Goal: Submit feedback/report problem: Submit feedback/report problem

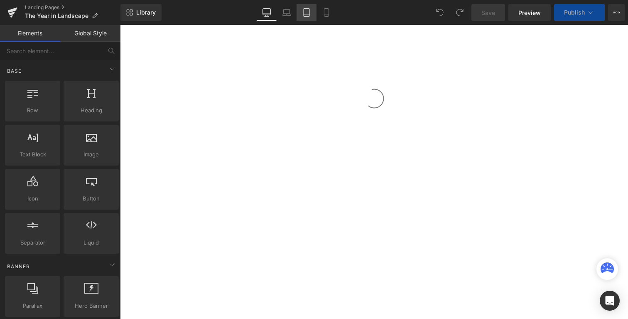
click at [314, 12] on link "Tablet" at bounding box center [307, 12] width 20 height 17
click at [321, 12] on link "Mobile" at bounding box center [327, 12] width 20 height 17
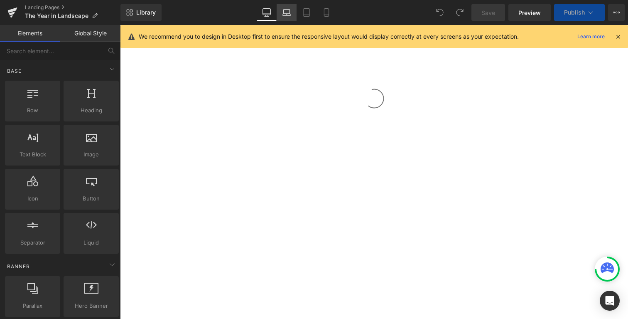
click at [286, 17] on link "Laptop" at bounding box center [287, 12] width 20 height 17
click at [617, 39] on icon at bounding box center [617, 36] width 7 height 7
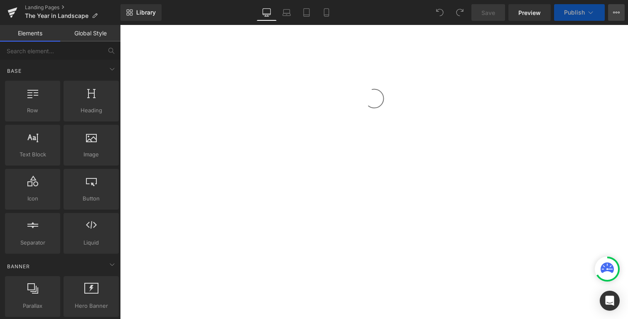
click at [621, 13] on button "View Live Page View with current Template Save Template to Library Schedule Pub…" at bounding box center [616, 12] width 17 height 17
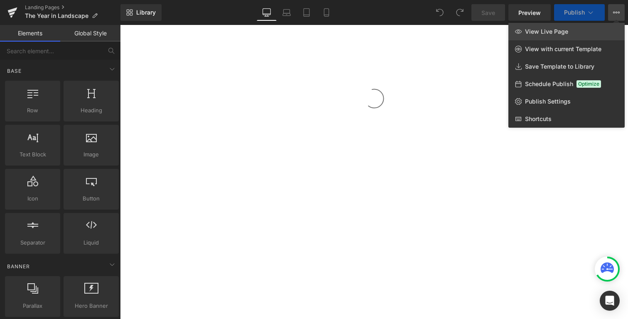
click at [570, 28] on link "View Live Page" at bounding box center [566, 31] width 116 height 17
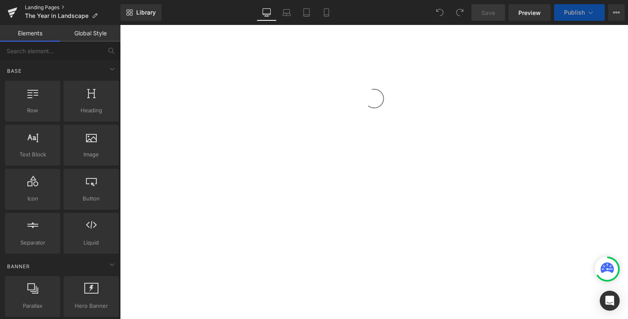
click at [59, 7] on link "Landing Pages" at bounding box center [73, 7] width 96 height 7
click at [42, 18] on span "Deanne's Story" at bounding box center [59, 15] width 69 height 7
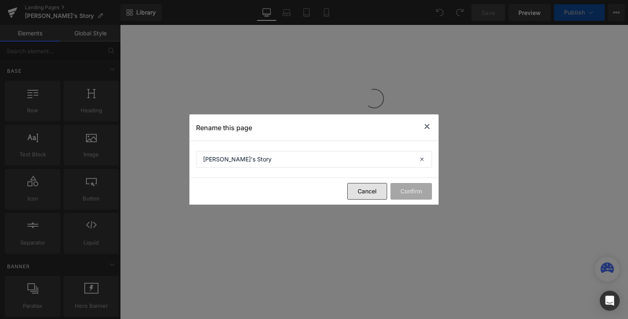
click at [368, 195] on button "Cancel" at bounding box center [367, 191] width 40 height 17
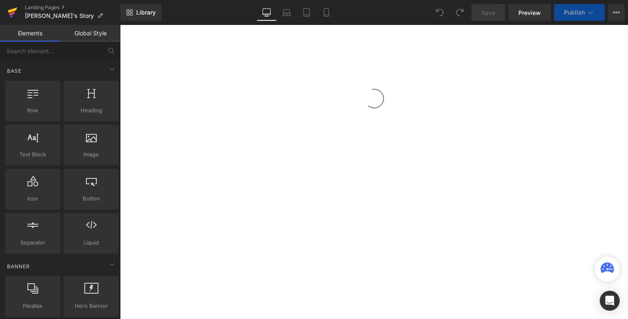
click at [17, 18] on icon at bounding box center [12, 12] width 10 height 21
click at [20, 6] on link at bounding box center [12, 12] width 25 height 25
click at [615, 300] on div "Open Intercom Messenger" at bounding box center [610, 301] width 22 height 22
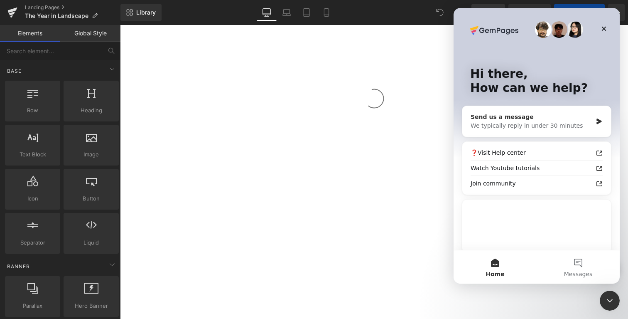
click at [526, 126] on div "We typically reply in under 30 minutes" at bounding box center [532, 125] width 122 height 9
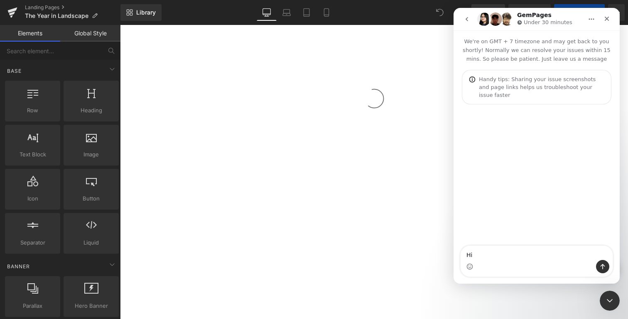
type textarea "Hi,"
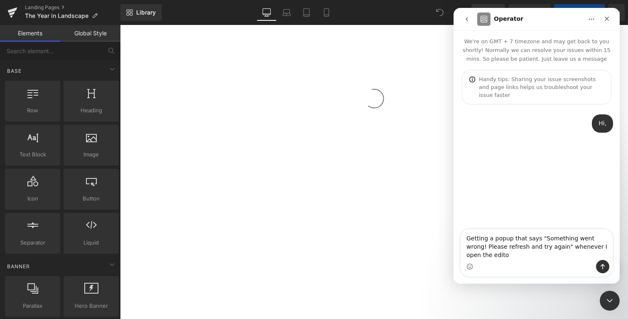
type textarea "Getting a popup that says "Something went wrong! Please refresh and try again" …"
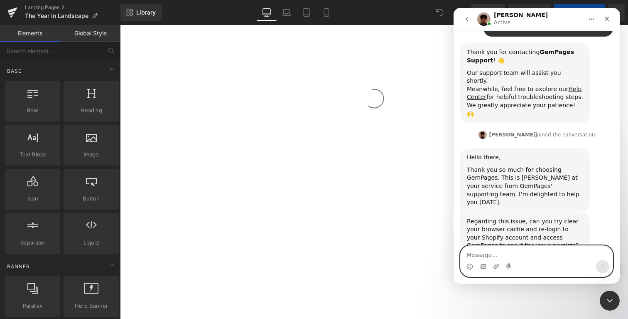
scroll to position [133, 0]
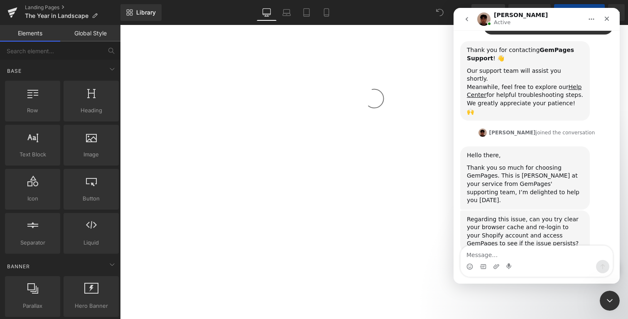
click at [410, 63] on div at bounding box center [314, 147] width 628 height 294
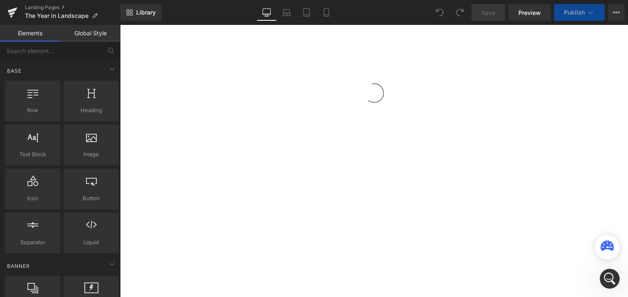
scroll to position [155, 0]
